Goal: Find specific page/section: Find specific page/section

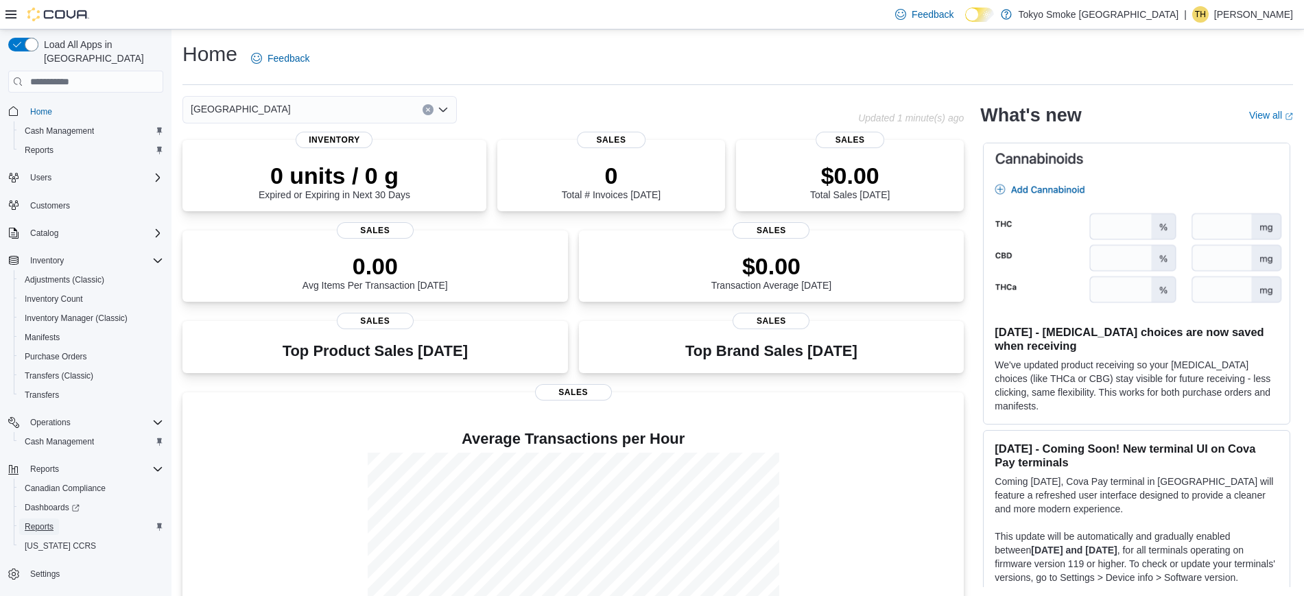
click at [58, 518] on link "Reports" at bounding box center [39, 526] width 40 height 16
